Goal: Information Seeking & Learning: Understand process/instructions

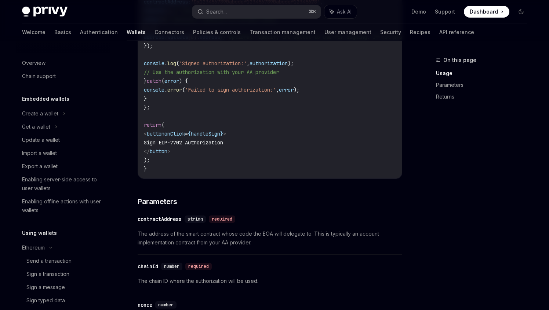
scroll to position [152, 0]
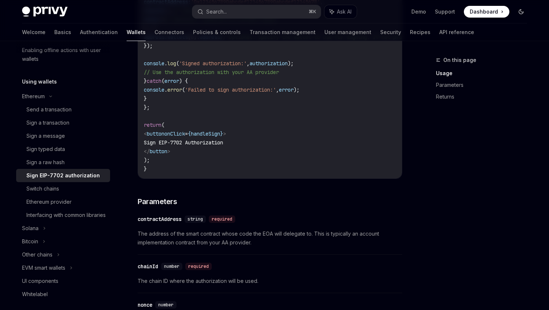
click at [520, 12] on icon "Toggle dark mode" at bounding box center [521, 12] width 6 height 6
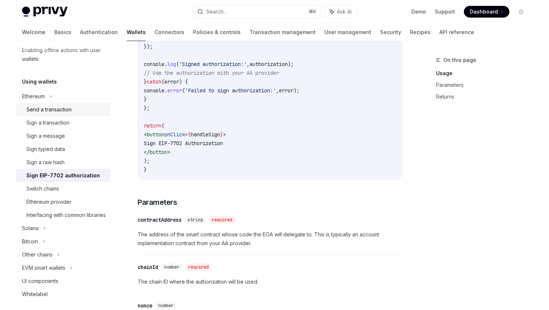
click at [76, 113] on div "Send a transaction" at bounding box center [65, 109] width 79 height 9
type textarea "*"
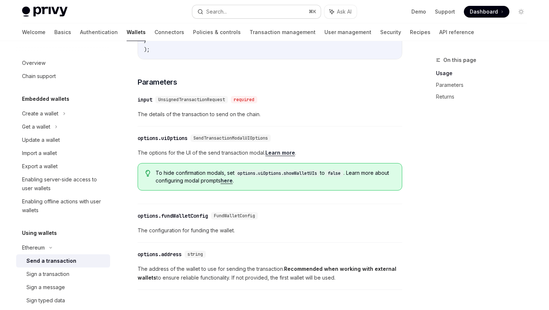
click at [243, 12] on button "Search... ⌘ K" at bounding box center [256, 11] width 128 height 13
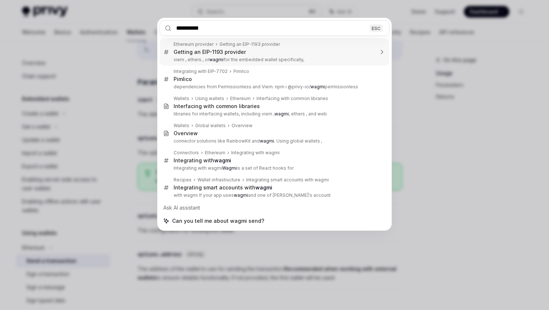
type input "**********"
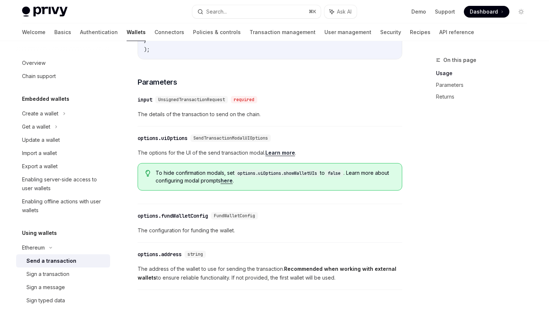
type textarea "*"
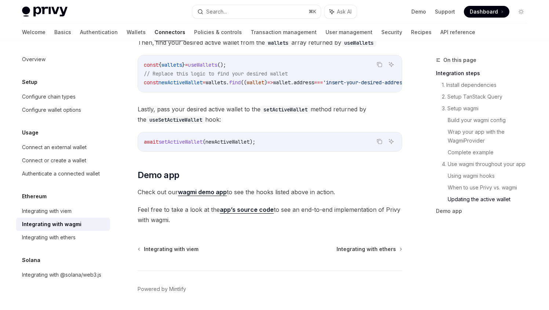
scroll to position [2094, 0]
